Goal: Find specific page/section: Find specific page/section

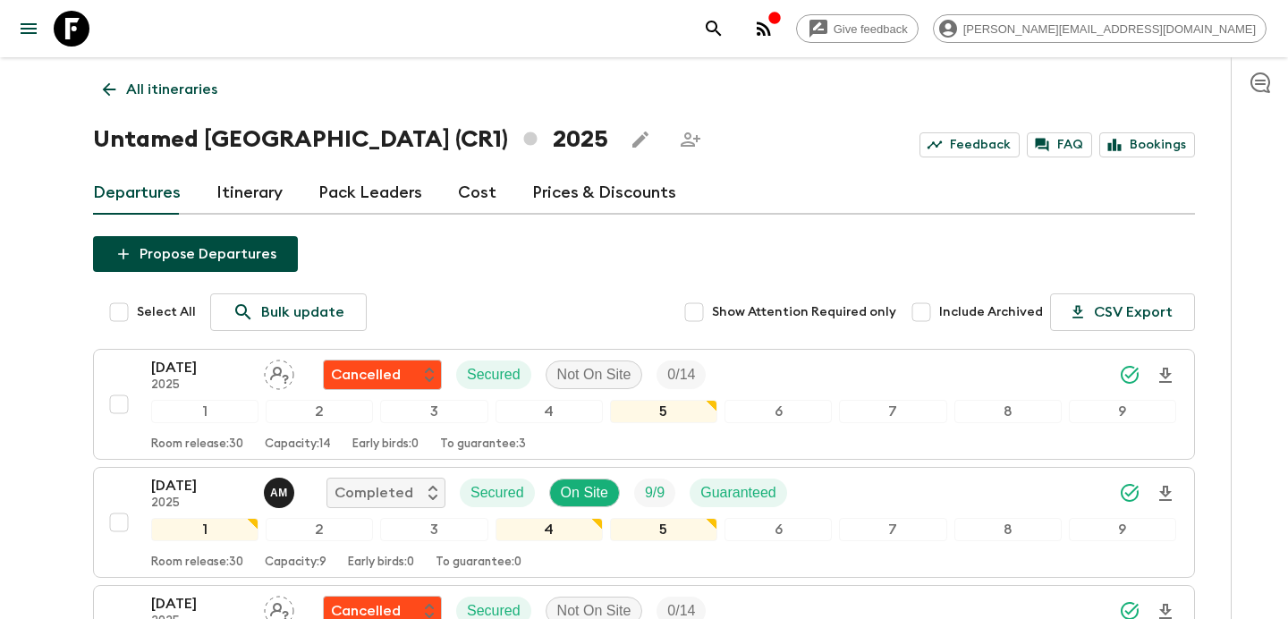
scroll to position [1384, 0]
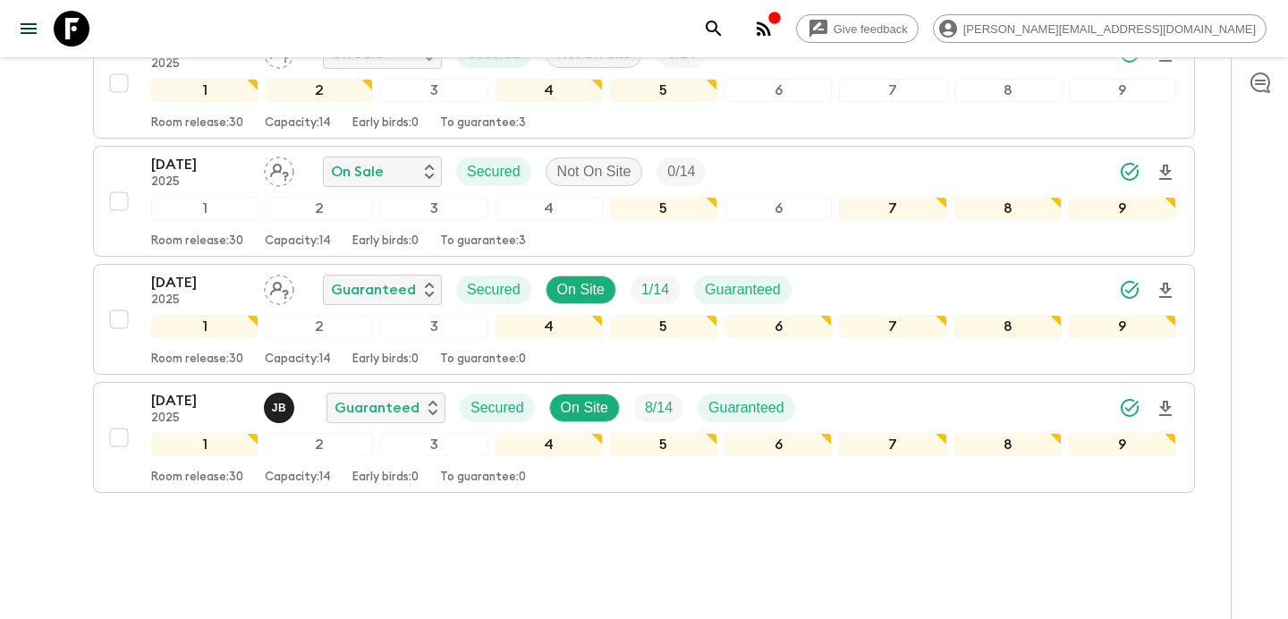
click at [771, 23] on icon "button" at bounding box center [764, 28] width 14 height 14
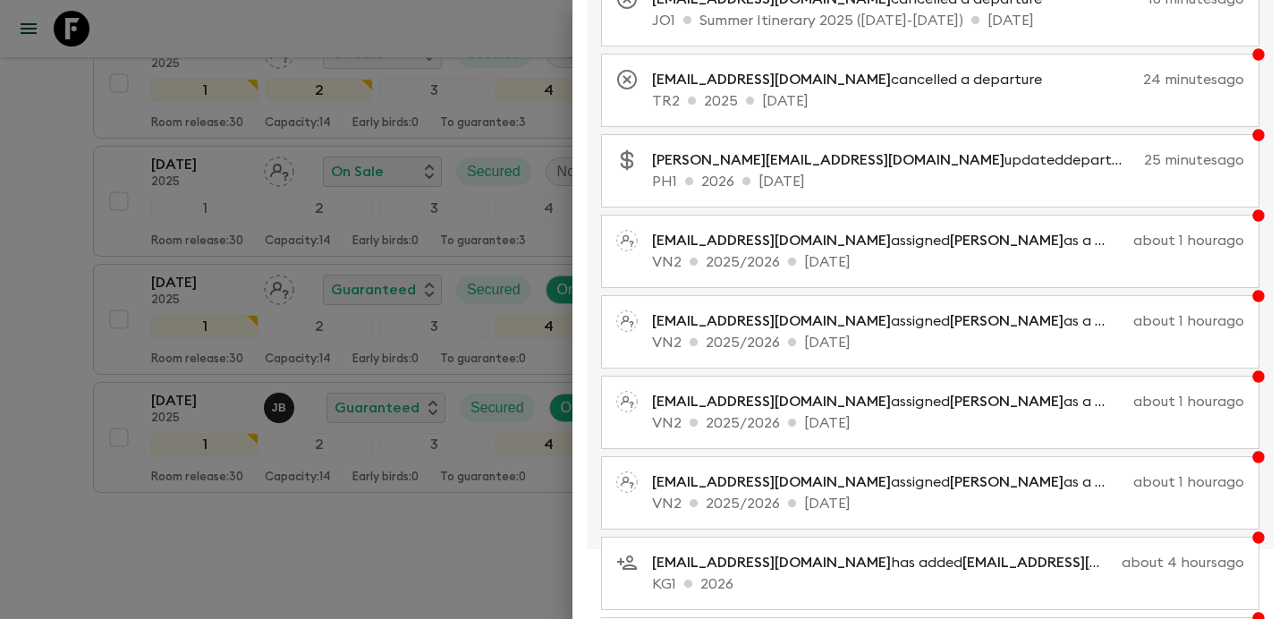
scroll to position [0, 0]
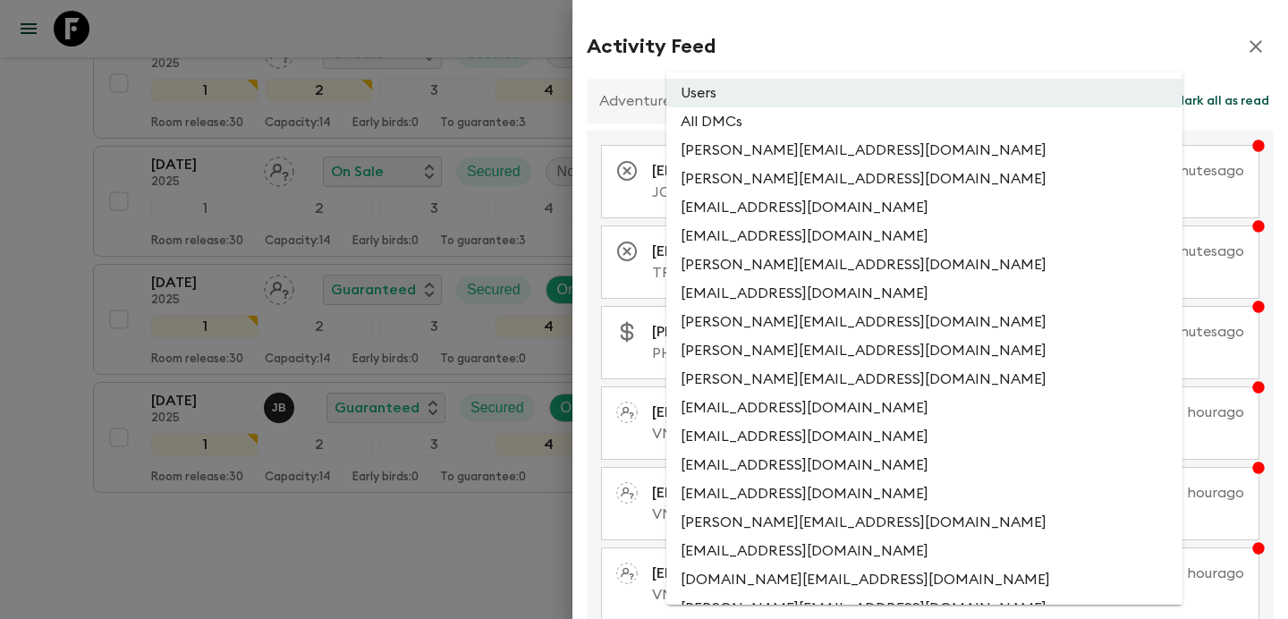
click at [829, 128] on li "All DMCs" at bounding box center [924, 121] width 516 height 29
type input "EXTERNAL_ONLY"
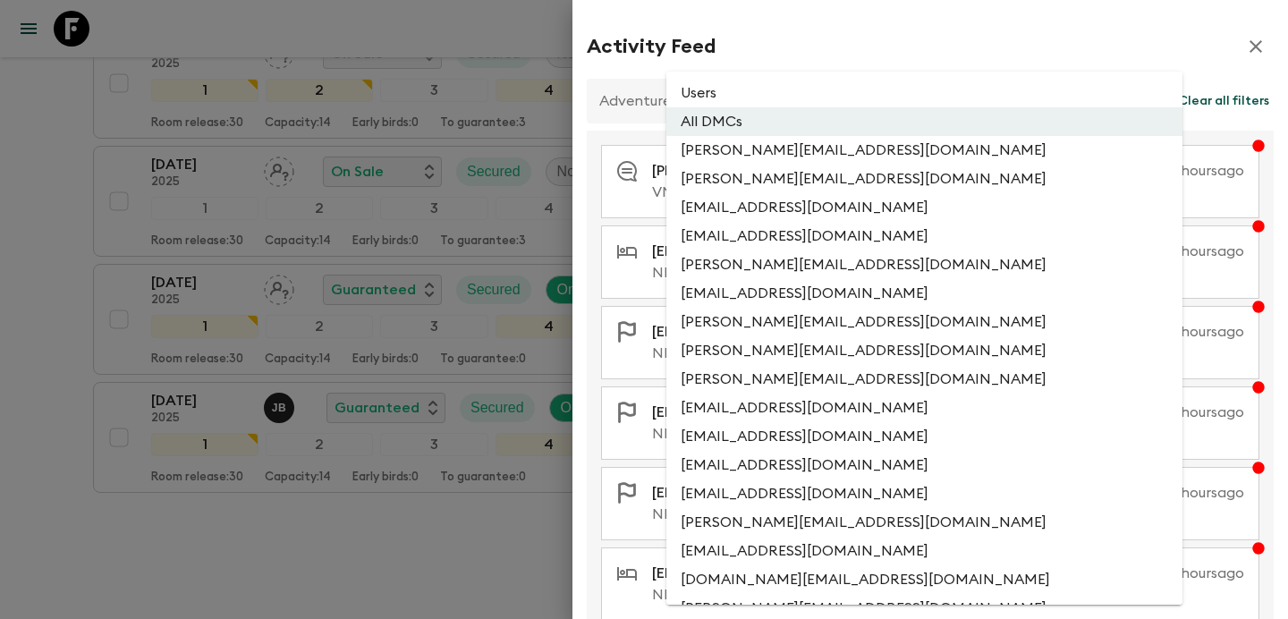
click at [1013, 235] on div at bounding box center [644, 309] width 1288 height 619
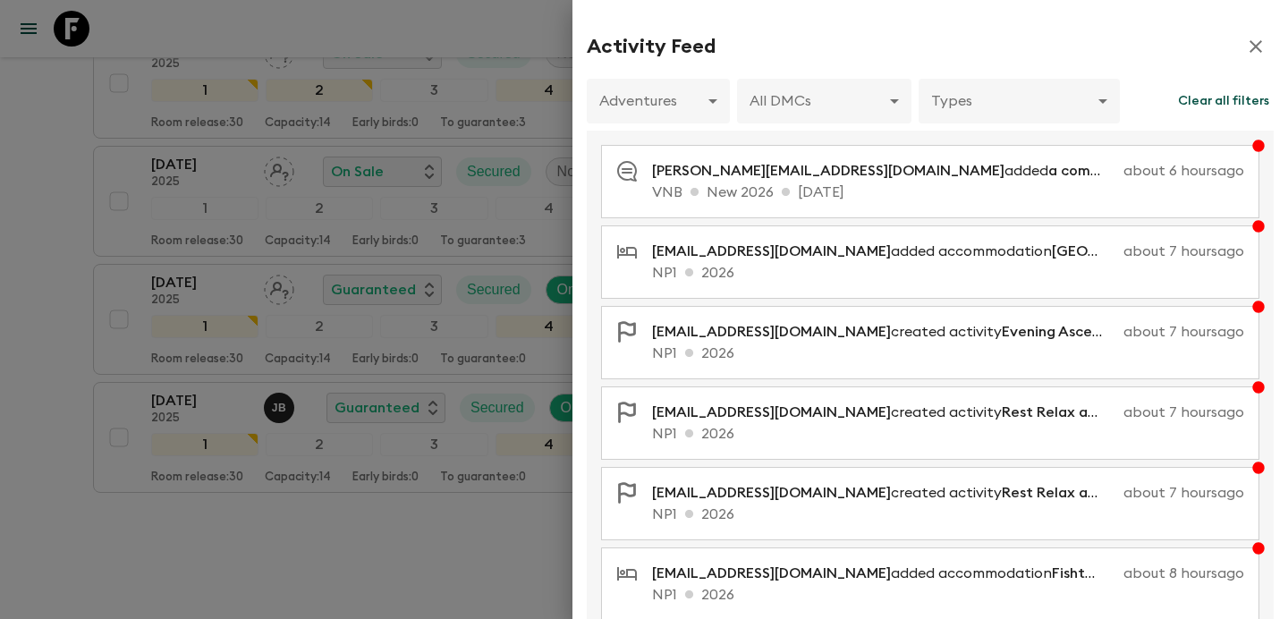
click at [982, 264] on p "NP1 2026" at bounding box center [948, 272] width 592 height 21
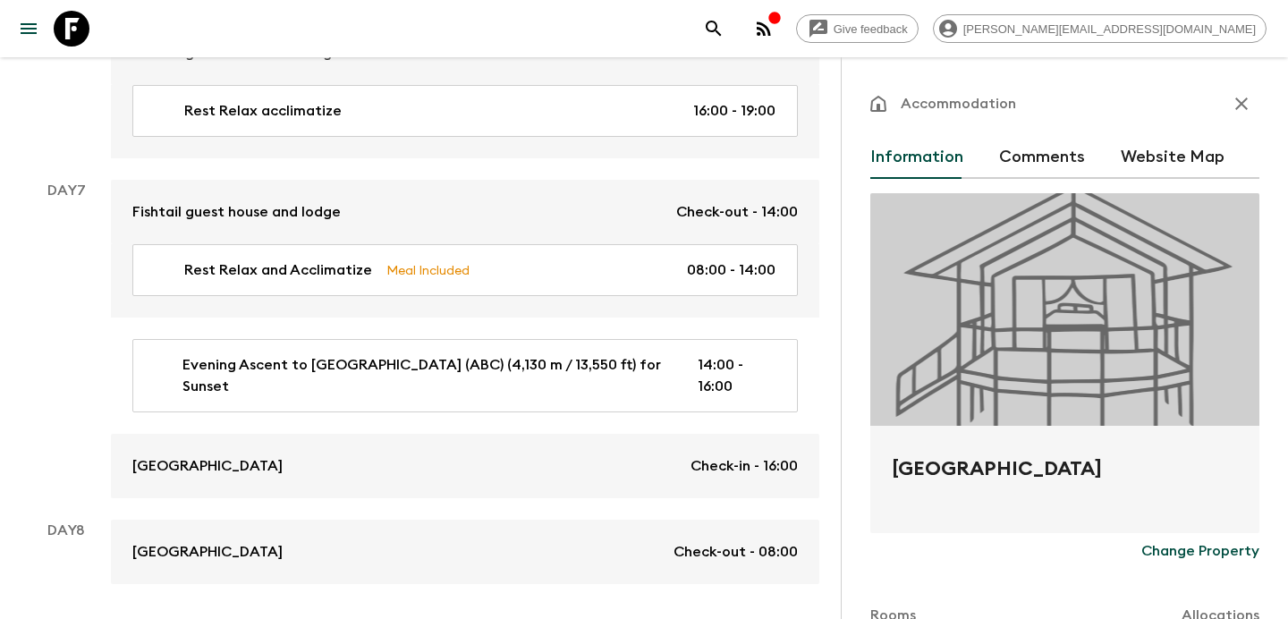
scroll to position [2637, 0]
